Goal: Task Accomplishment & Management: Manage account settings

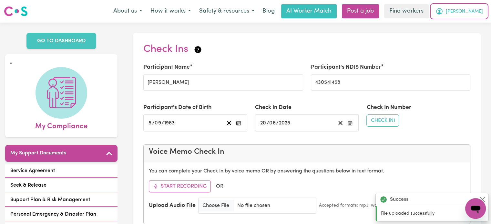
click at [443, 9] on icon "My Account" at bounding box center [439, 11] width 8 height 8
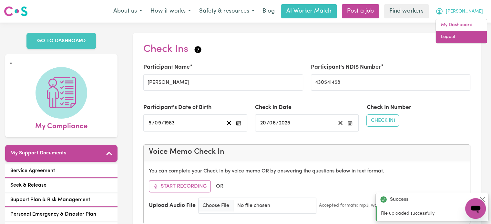
click at [463, 37] on link "Logout" at bounding box center [460, 37] width 51 height 12
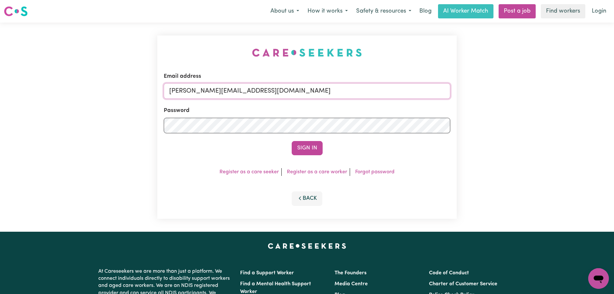
click at [273, 96] on input "lindsay@careseekers.com.au" at bounding box center [307, 90] width 287 height 15
click at [261, 97] on input "lindsay@careseekers.com.au" at bounding box center [307, 90] width 287 height 15
drag, startPoint x: 324, startPoint y: 92, endPoint x: 204, endPoint y: 92, distance: 120.0
click at [204, 92] on input "superuser~CaronuttingMMJ@careseekers.com.au" at bounding box center [307, 90] width 287 height 15
type input "superuser~mandy@careseekers.com.au"
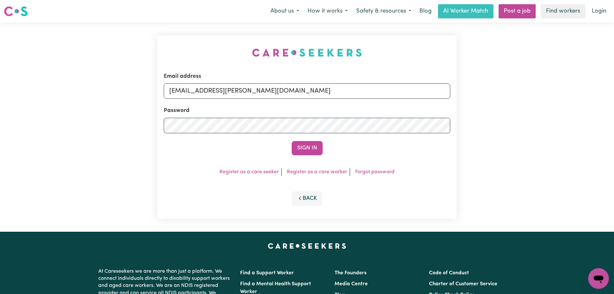
click at [292, 141] on button "Sign In" at bounding box center [307, 148] width 31 height 14
